Goal: Transaction & Acquisition: Purchase product/service

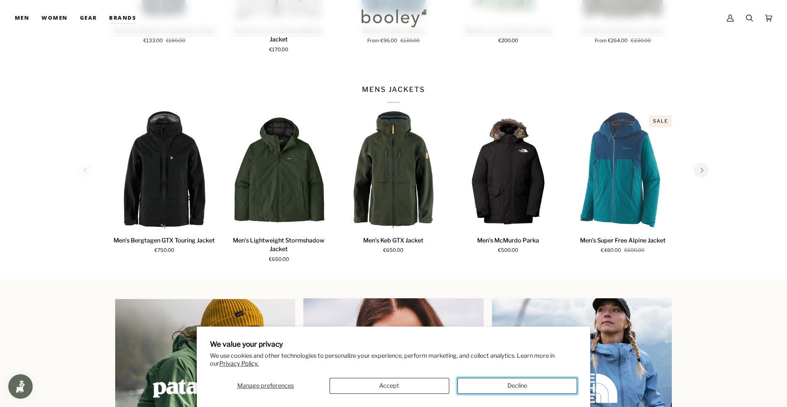
click at [536, 385] on button "Decline" at bounding box center [517, 385] width 120 height 16
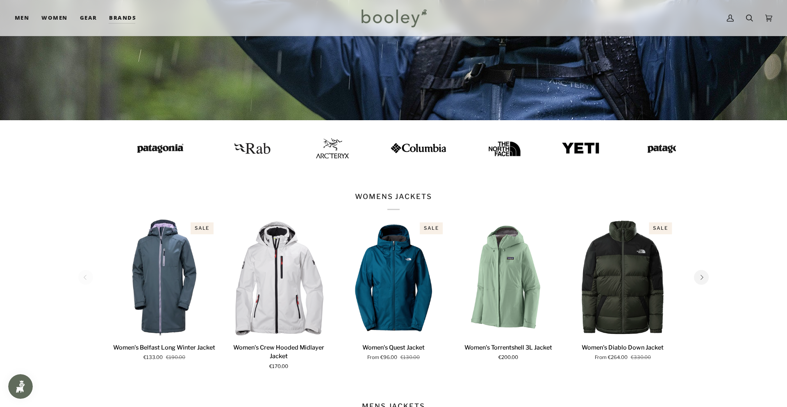
scroll to position [218, 0]
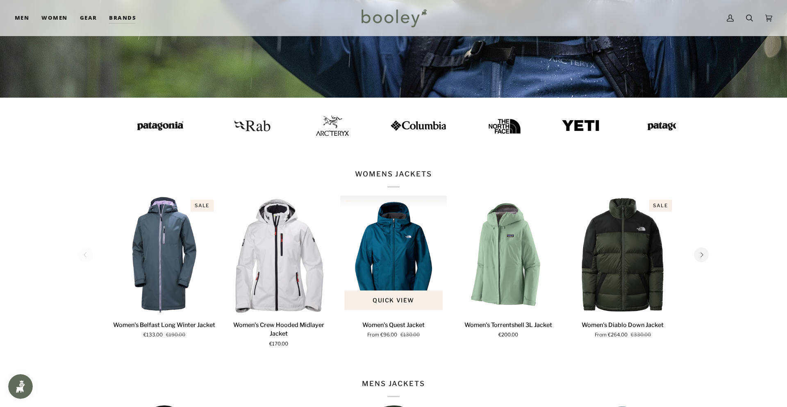
click at [393, 255] on img "Women's Quest Jacket" at bounding box center [393, 254] width 107 height 118
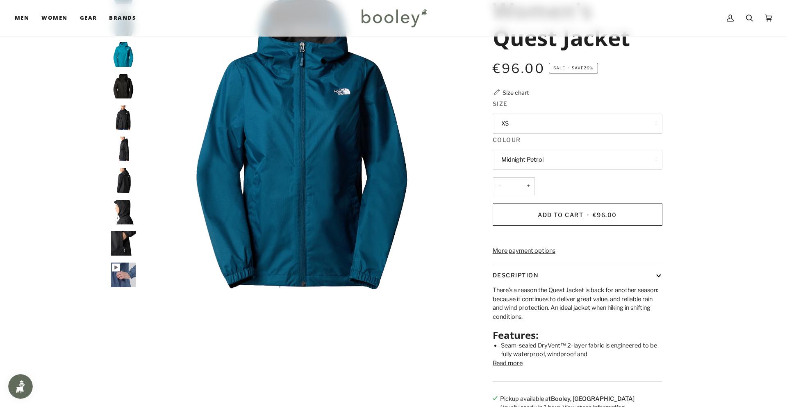
scroll to position [72, 0]
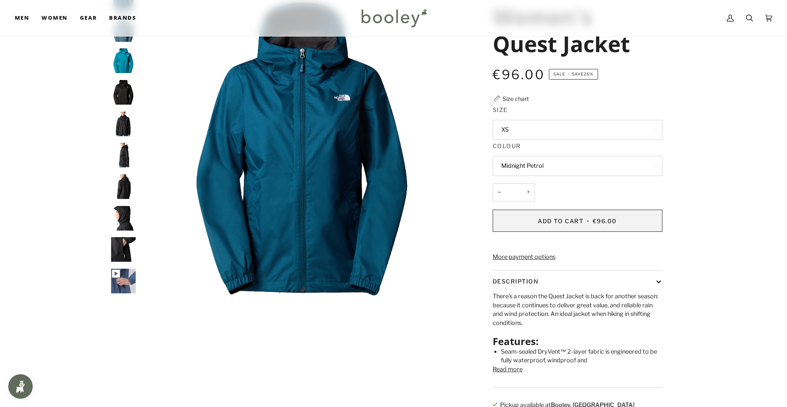
click at [572, 220] on span "Add to Cart" at bounding box center [560, 220] width 45 height 7
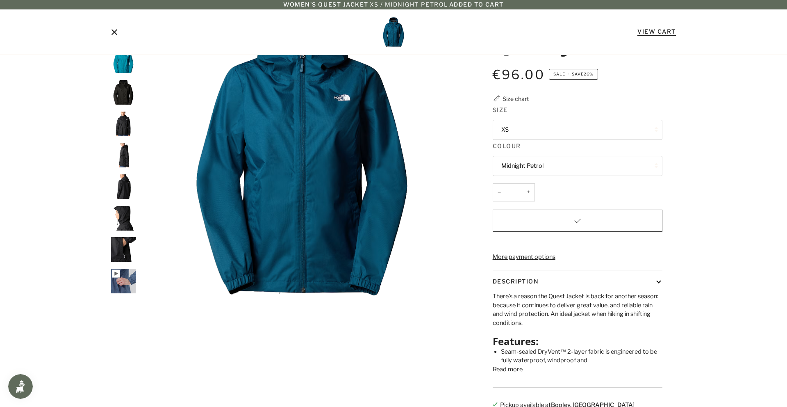
click at [637, 31] on link "View Cart" at bounding box center [656, 31] width 39 height 7
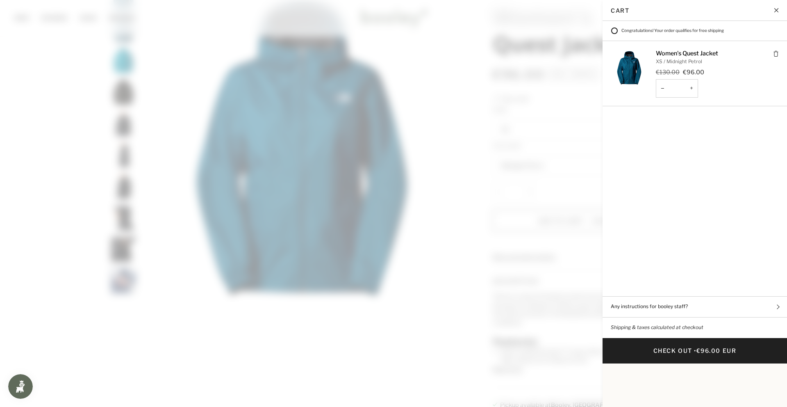
click at [430, 197] on span at bounding box center [393, 203] width 787 height 407
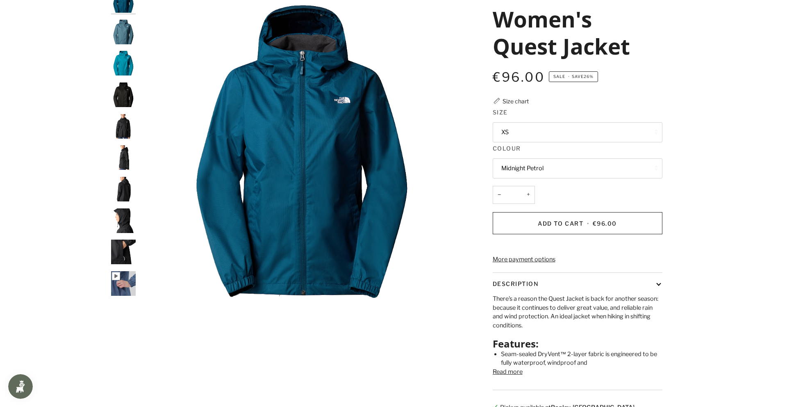
scroll to position [0, 0]
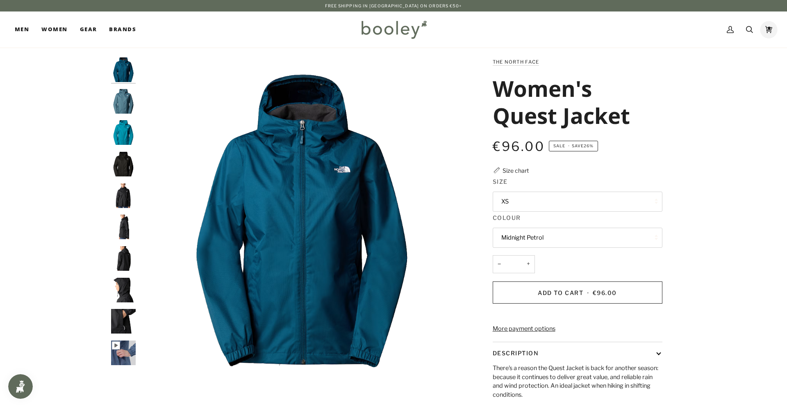
click at [771, 30] on icon at bounding box center [768, 29] width 7 height 12
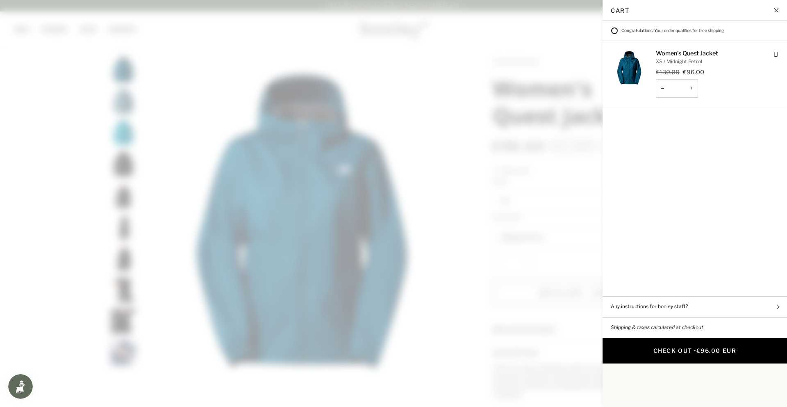
click at [741, 338] on button "Check Out • €96.00 EUR" at bounding box center [694, 350] width 184 height 25
